Goal: Browse casually

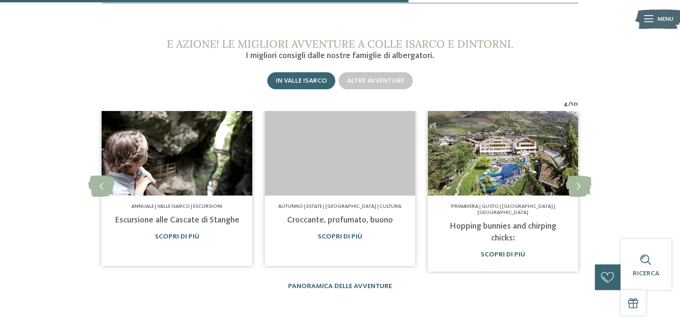
scroll to position [647, 0]
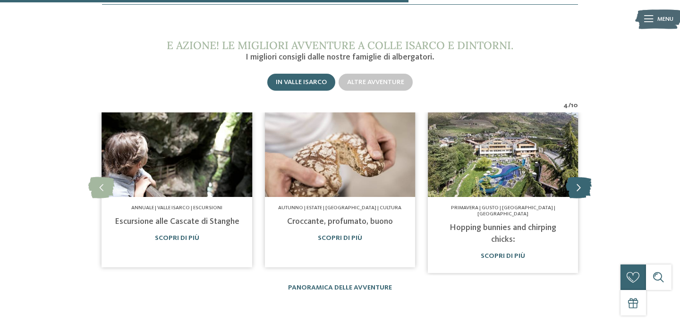
click at [576, 180] on icon at bounding box center [579, 187] width 26 height 21
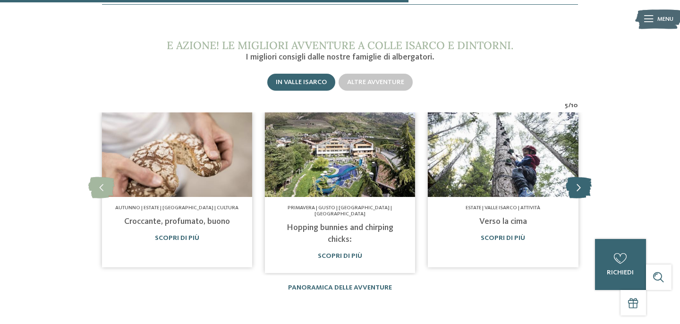
click at [576, 180] on icon at bounding box center [579, 187] width 26 height 21
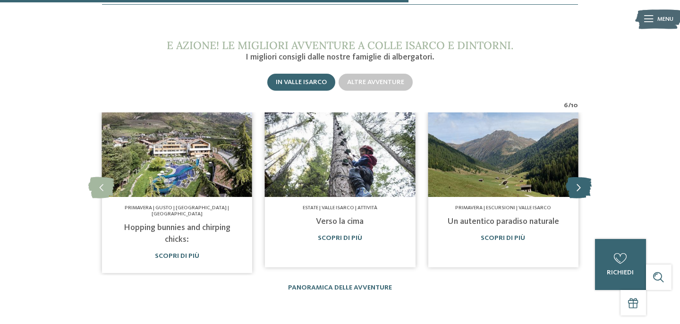
click at [576, 180] on icon at bounding box center [579, 187] width 26 height 21
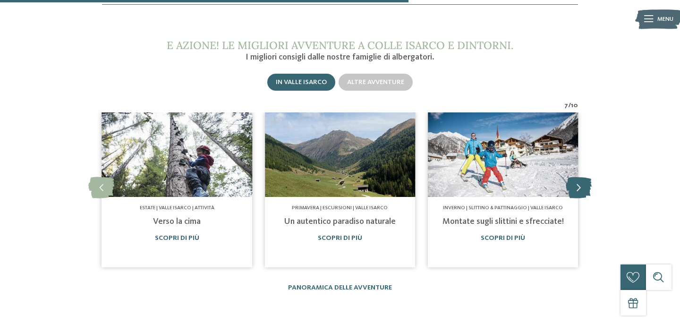
click at [576, 180] on icon at bounding box center [579, 187] width 26 height 21
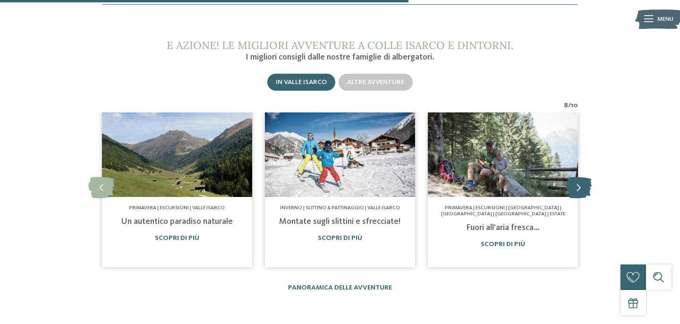
click at [576, 180] on icon at bounding box center [579, 187] width 26 height 21
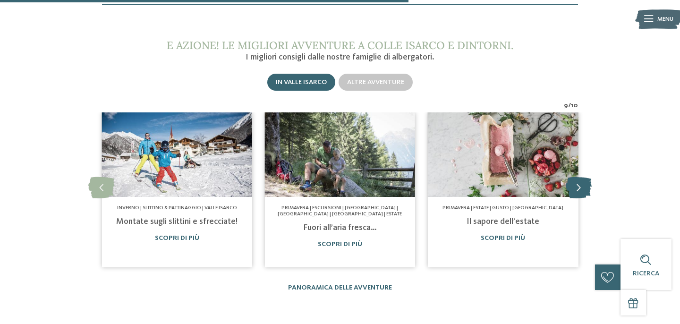
click at [576, 180] on icon at bounding box center [579, 187] width 26 height 21
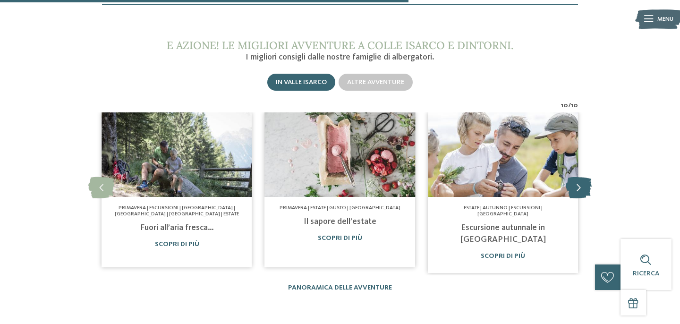
click at [576, 180] on icon at bounding box center [579, 187] width 26 height 21
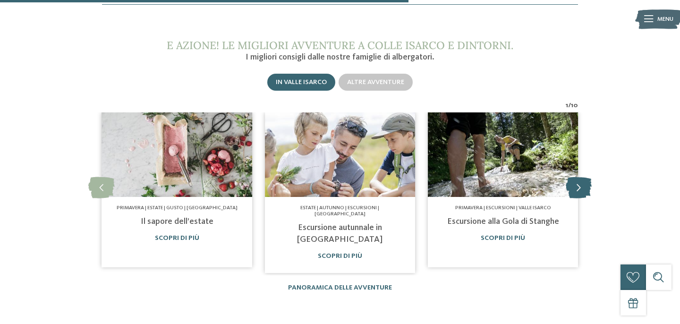
click at [576, 180] on icon at bounding box center [579, 187] width 26 height 21
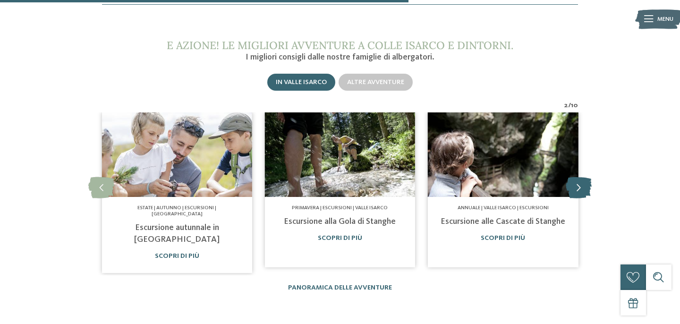
click at [576, 180] on icon at bounding box center [579, 187] width 26 height 21
